Goal: Information Seeking & Learning: Learn about a topic

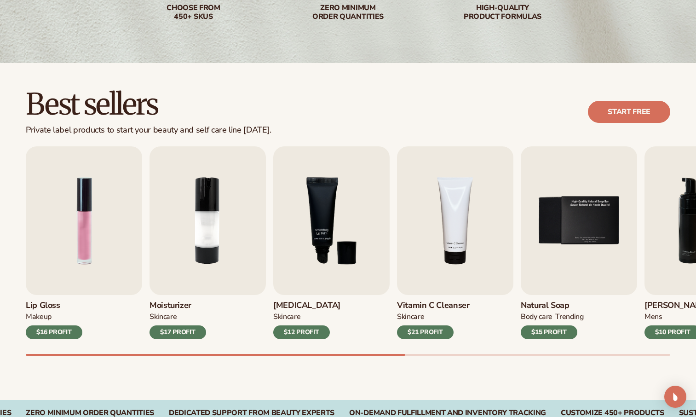
scroll to position [184, 0]
click at [192, 238] on img "2 / 9" at bounding box center [208, 220] width 116 height 149
click at [173, 333] on div "$17 PROFIT" at bounding box center [178, 332] width 57 height 14
click at [609, 106] on link "Start free" at bounding box center [629, 112] width 82 height 22
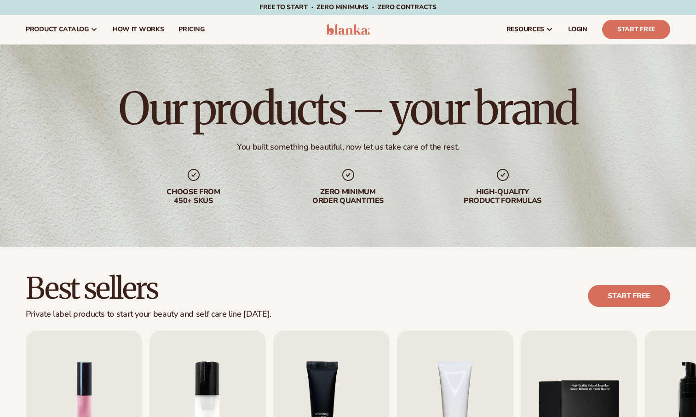
scroll to position [266, 0]
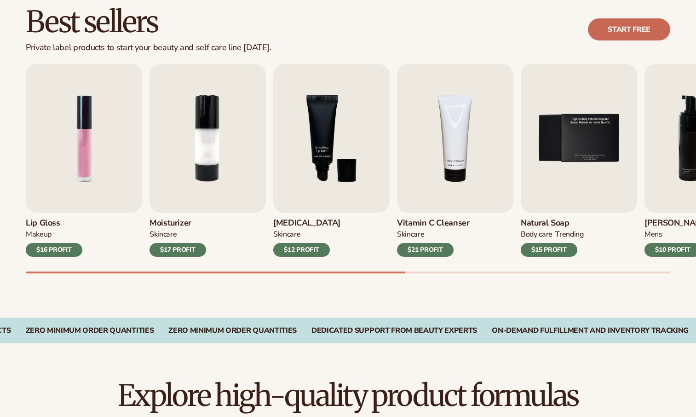
click at [628, 23] on link "Start free" at bounding box center [629, 29] width 82 height 22
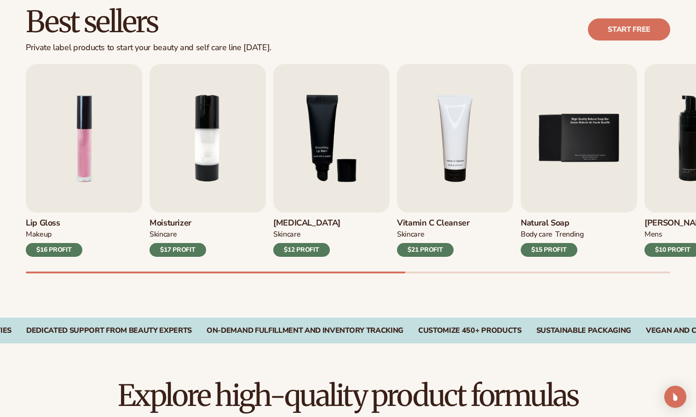
click at [294, 232] on div "SKINCARE" at bounding box center [286, 235] width 27 height 10
click at [312, 163] on img "3 / 9" at bounding box center [331, 138] width 116 height 149
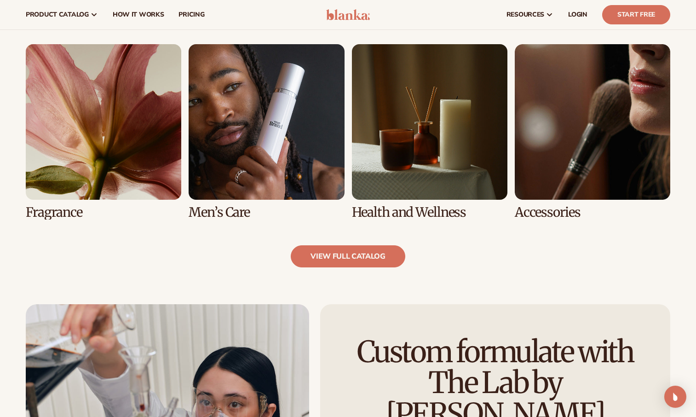
scroll to position [816, 0]
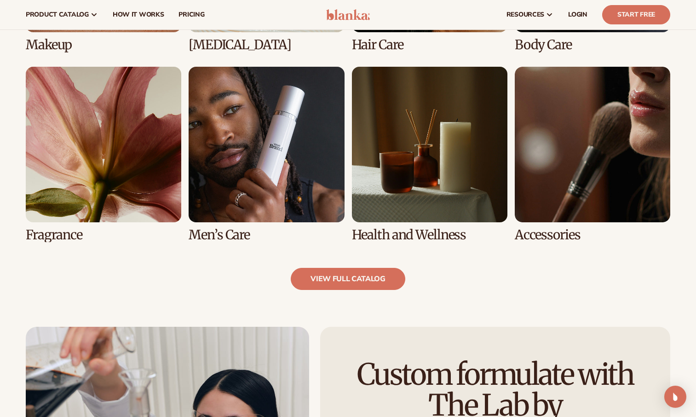
click at [470, 222] on link "7 / 8" at bounding box center [429, 154] width 155 height 175
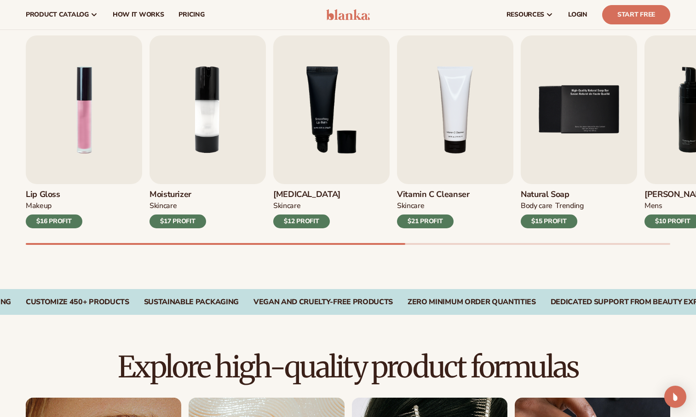
scroll to position [266, 0]
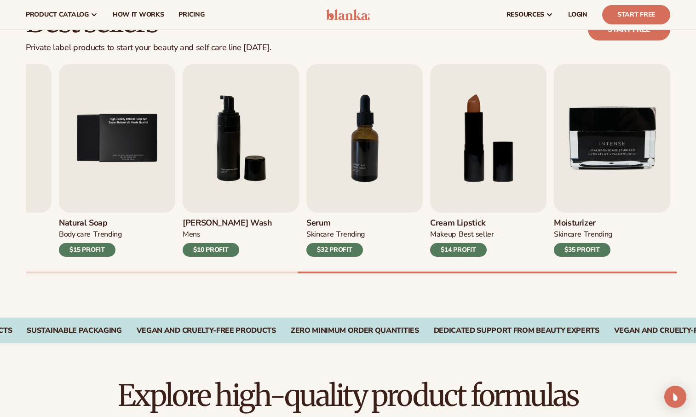
click at [485, 230] on div "BEST SELLER" at bounding box center [476, 235] width 35 height 10
click at [468, 251] on div "$14 PROFIT" at bounding box center [458, 250] width 57 height 14
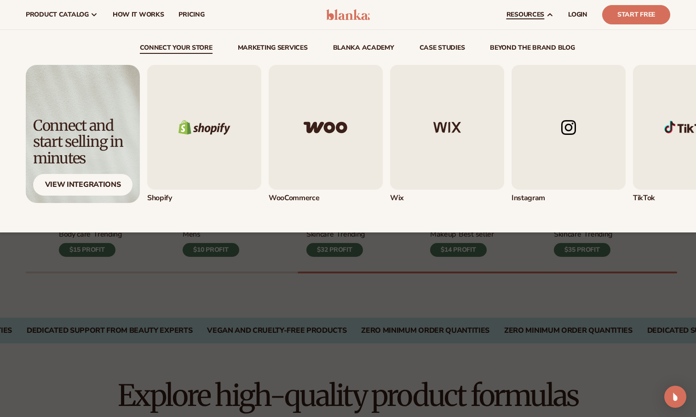
click at [527, 21] on link "resources" at bounding box center [530, 14] width 62 height 29
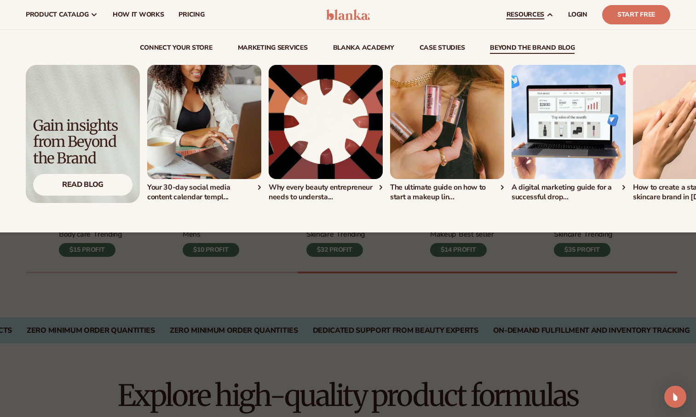
click at [462, 110] on img "3 / 5" at bounding box center [447, 122] width 114 height 114
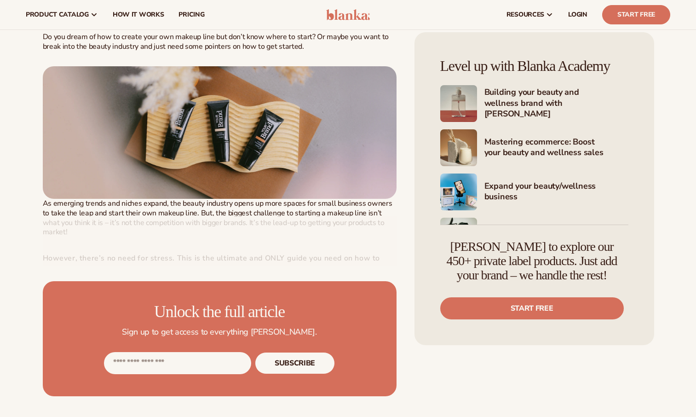
scroll to position [335, 0]
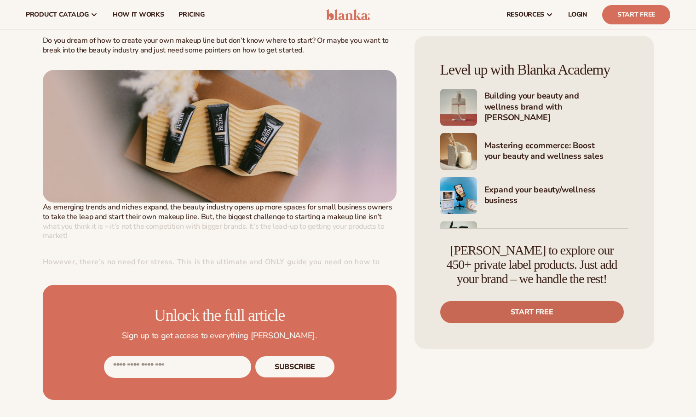
click at [598, 307] on link "Start free" at bounding box center [532, 312] width 184 height 22
